Goal: Navigation & Orientation: Find specific page/section

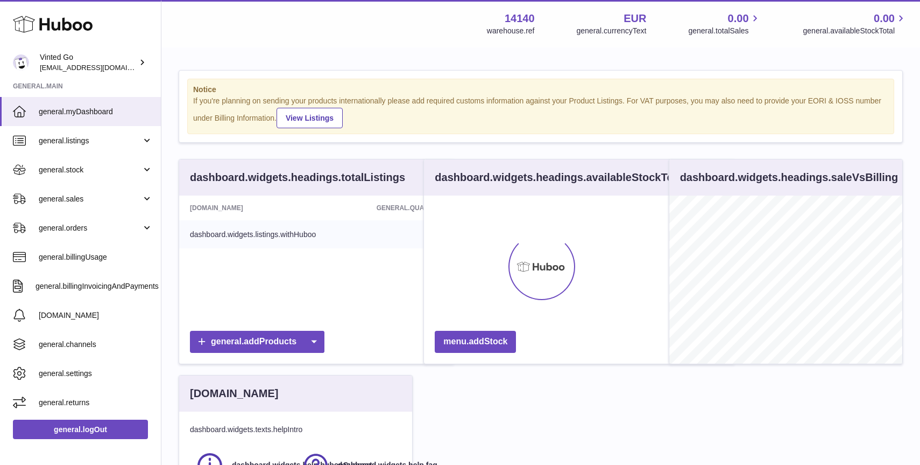
scroll to position [168, 233]
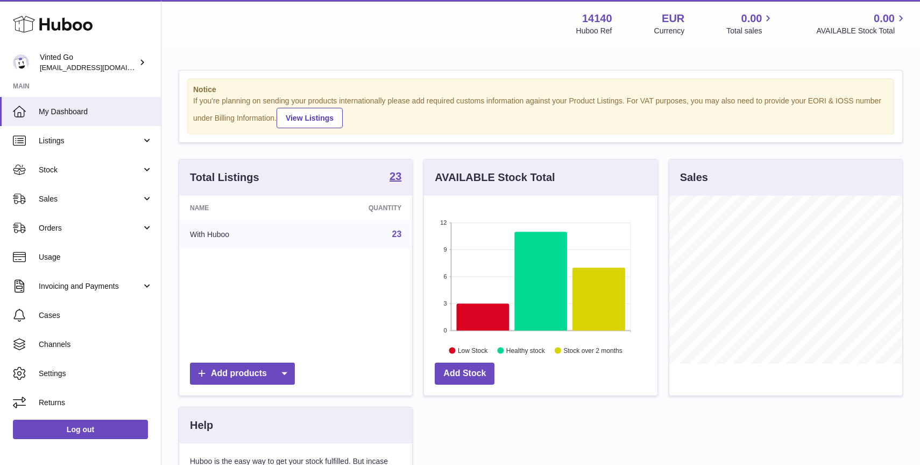
scroll to position [168, 233]
click at [70, 147] on link "Listings" at bounding box center [80, 140] width 161 height 29
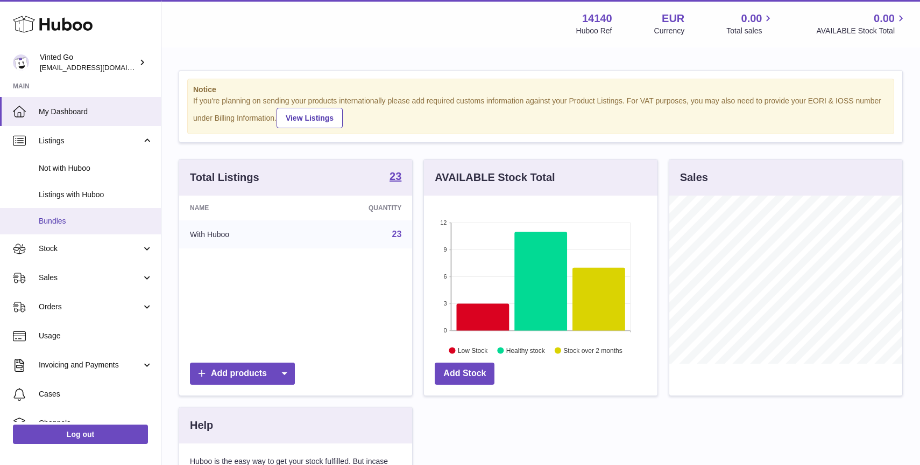
click at [72, 219] on span "Bundles" at bounding box center [96, 221] width 114 height 10
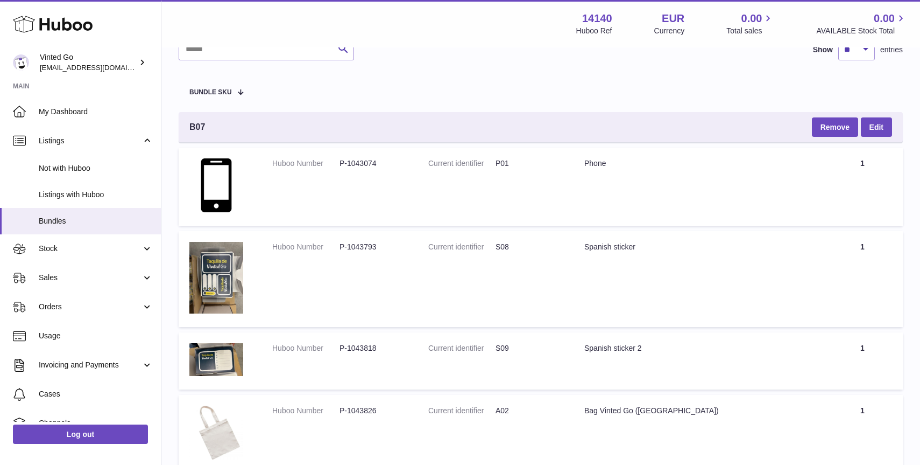
scroll to position [75, 0]
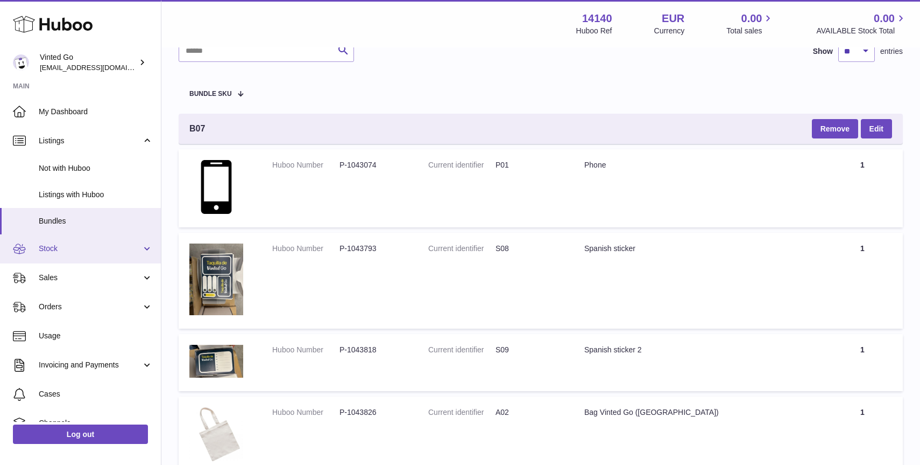
click at [68, 246] on span "Stock" at bounding box center [90, 248] width 103 height 10
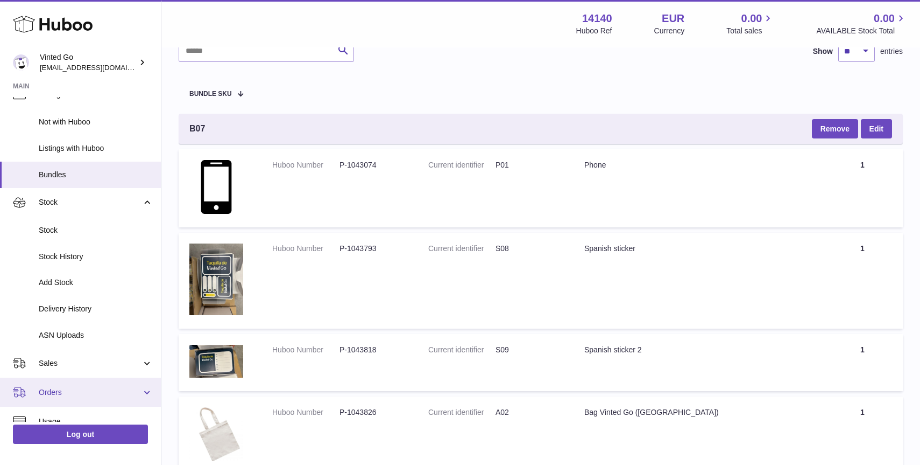
scroll to position [34, 0]
